Goal: Find specific page/section: Find specific page/section

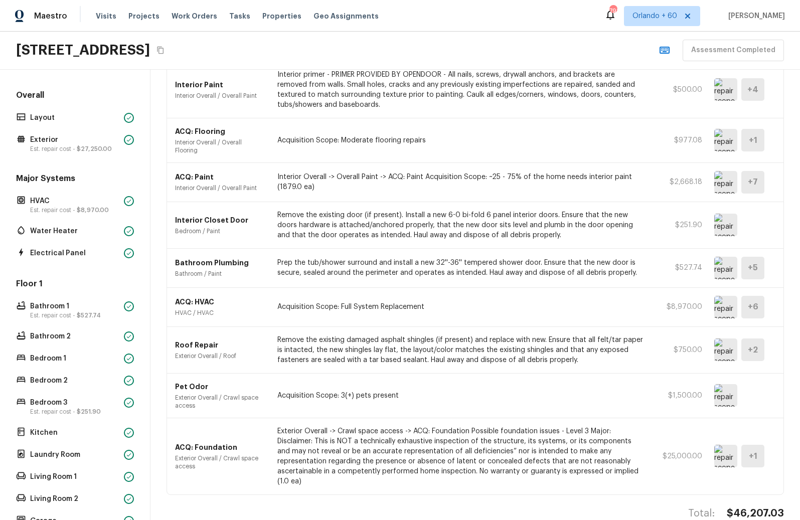
scroll to position [302, 0]
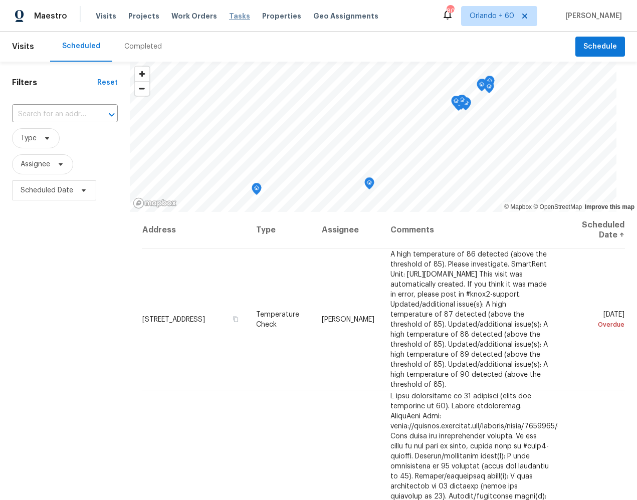
click at [230, 17] on span "Tasks" at bounding box center [239, 16] width 21 height 7
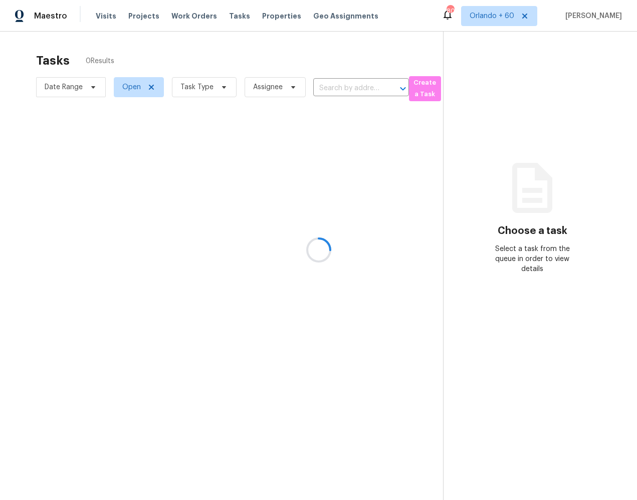
click at [130, 86] on div at bounding box center [318, 250] width 637 height 500
